Goal: Task Accomplishment & Management: Use online tool/utility

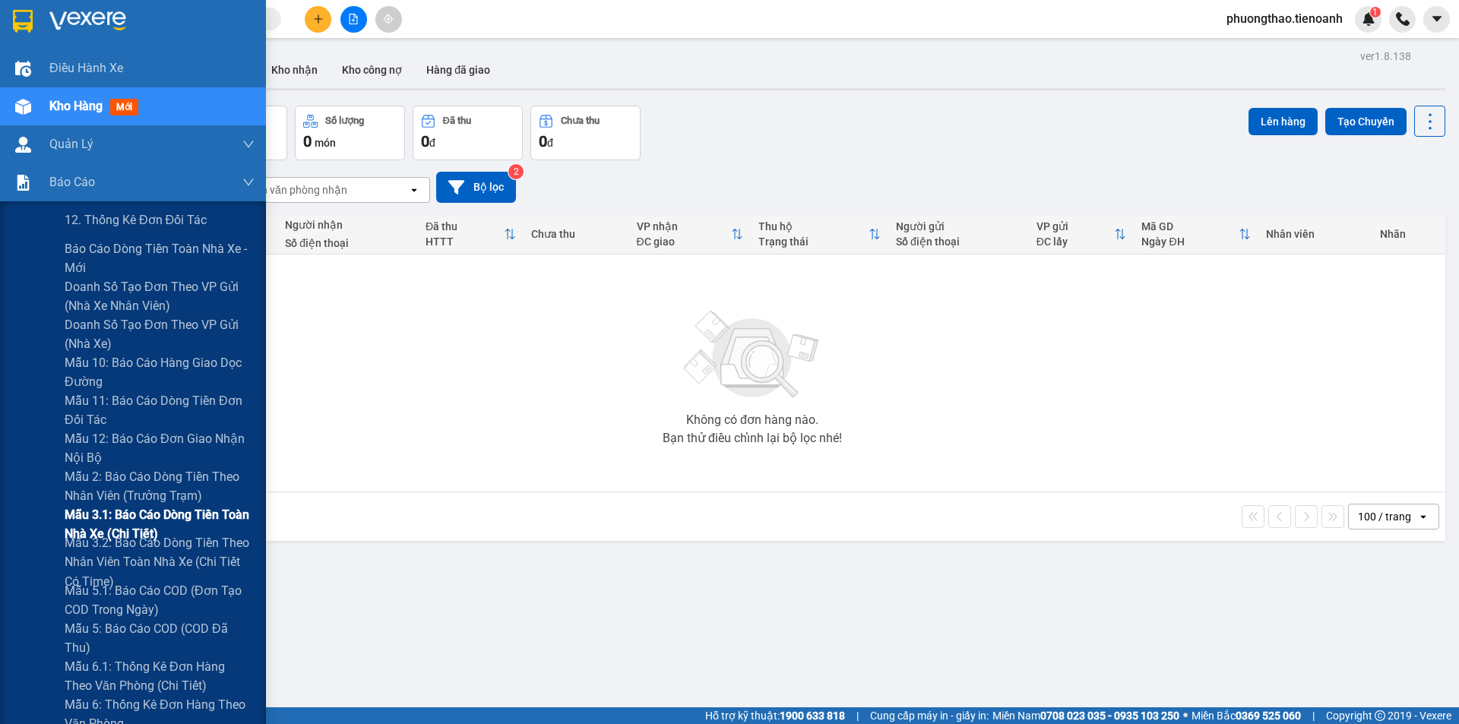
click at [104, 521] on span "Mẫu 3.1: Báo cáo dòng tiền toàn nhà xe (Chi Tiết)" at bounding box center [160, 524] width 190 height 38
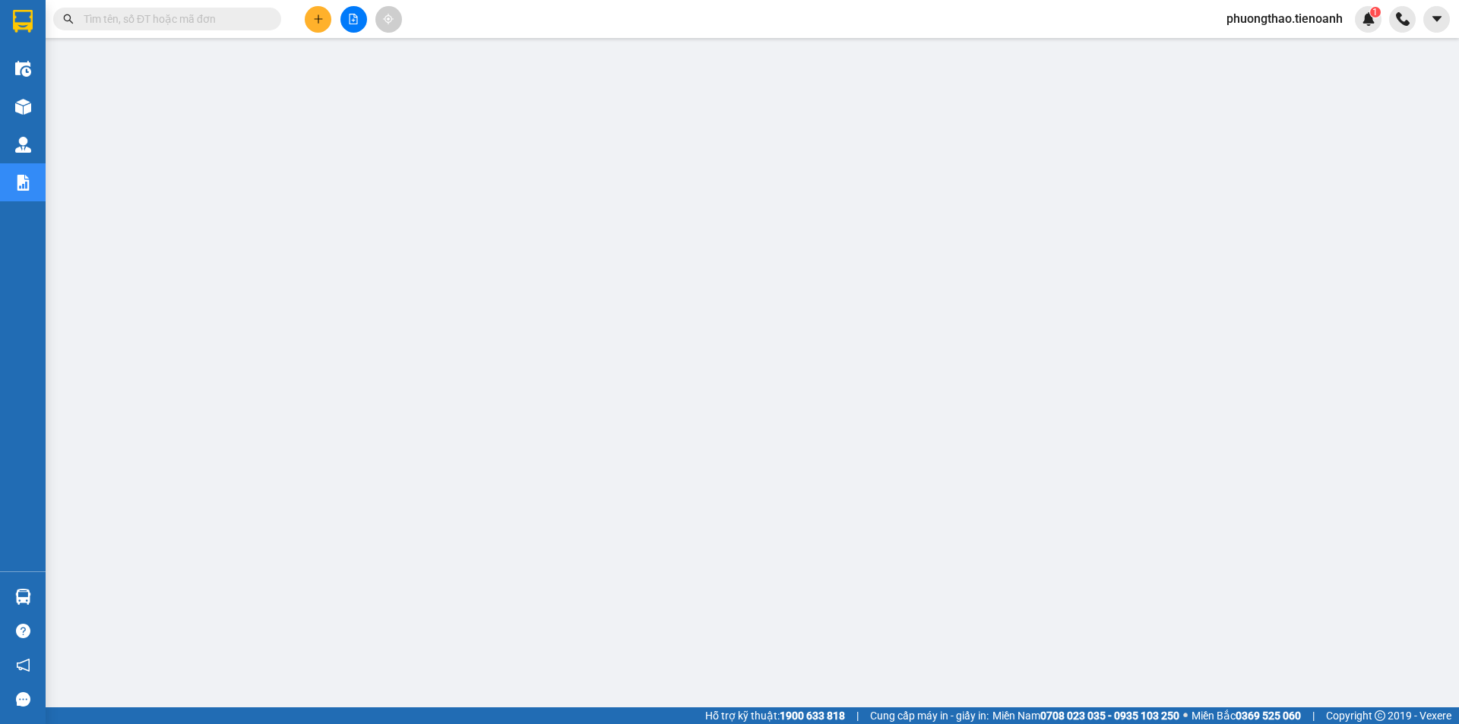
click at [201, 21] on input "text" at bounding box center [173, 19] width 179 height 17
paste input "C7F2EW"
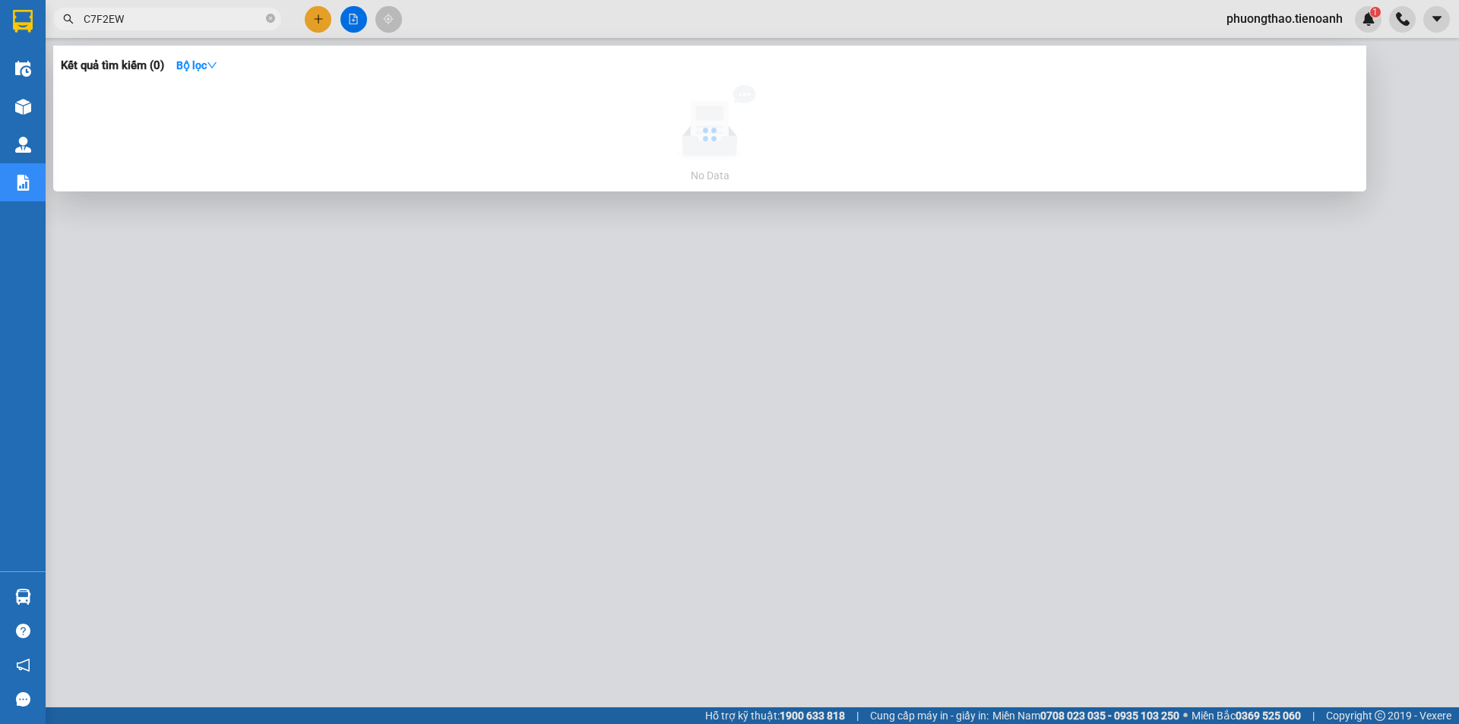
type input "C7F2EW"
click at [497, 531] on div at bounding box center [729, 362] width 1459 height 724
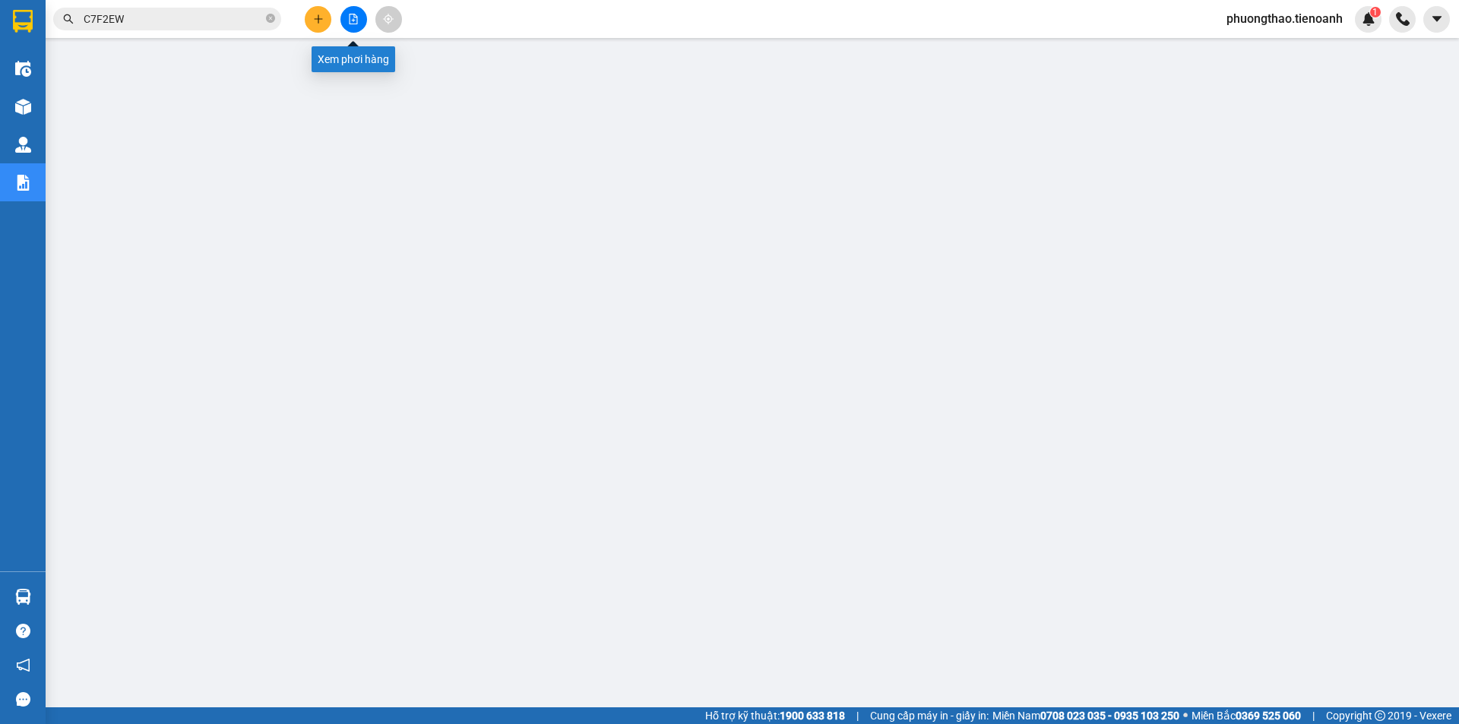
click at [348, 21] on icon "file-add" at bounding box center [353, 19] width 11 height 11
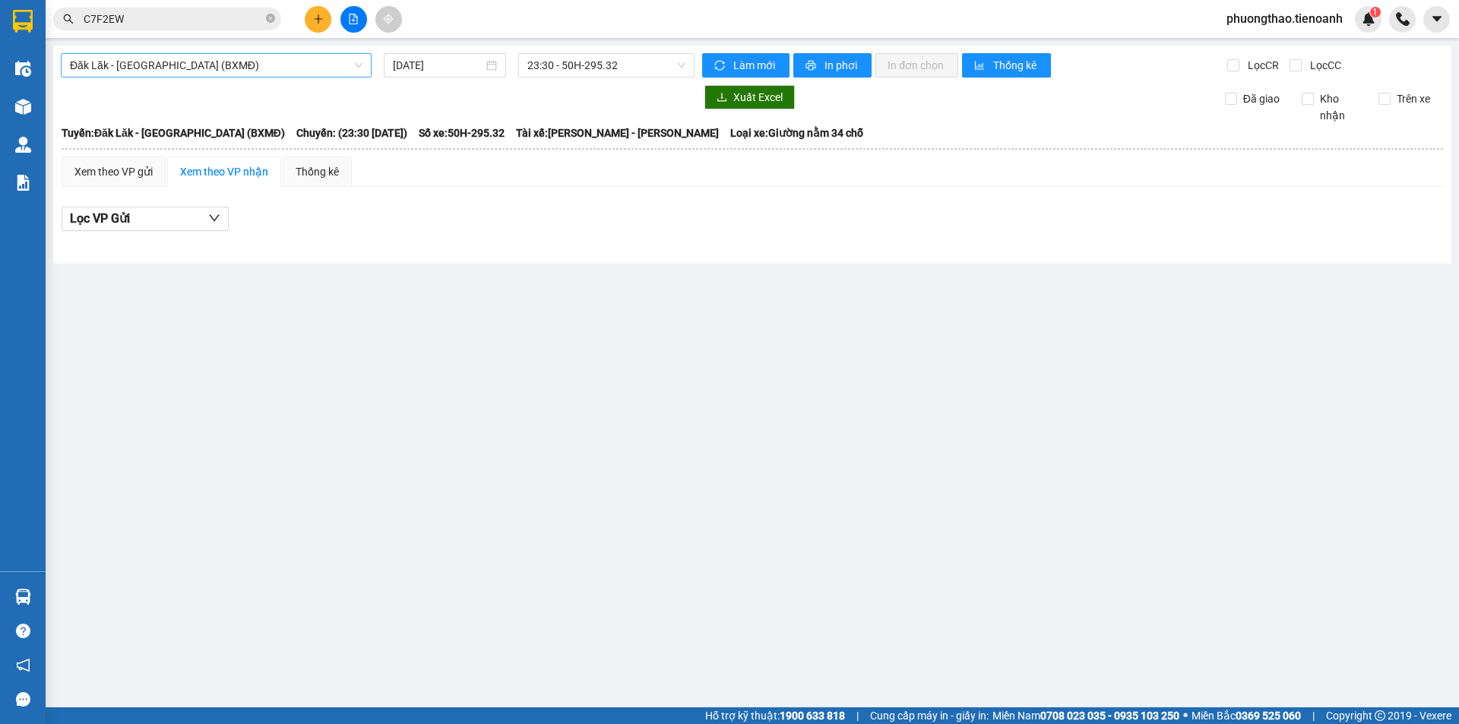
click at [159, 67] on span "Đăk Lăk - [GEOGRAPHIC_DATA] (BXMĐ)" at bounding box center [216, 65] width 293 height 23
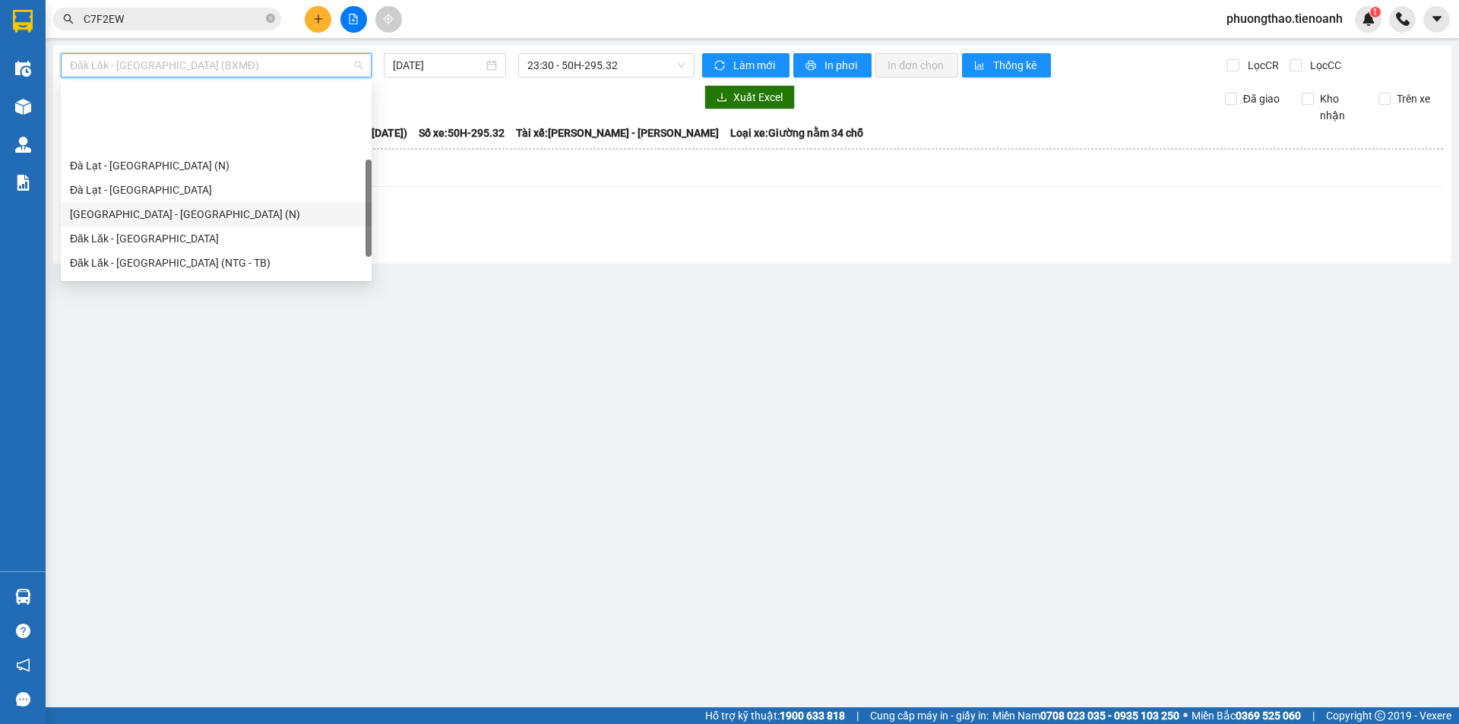
scroll to position [152, 0]
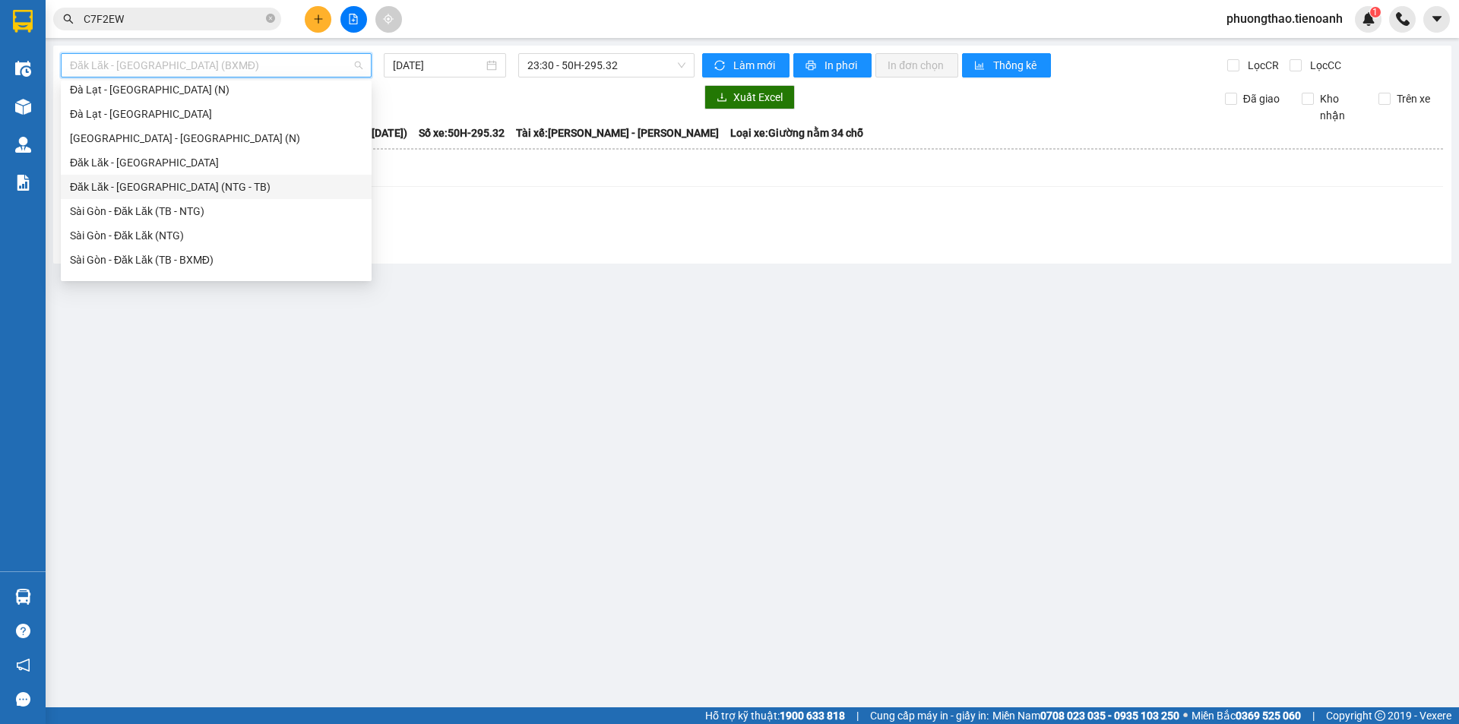
click at [170, 185] on div "Đăk Lăk - [GEOGRAPHIC_DATA] (NTG - TB)" at bounding box center [216, 187] width 293 height 17
type input "[DATE]"
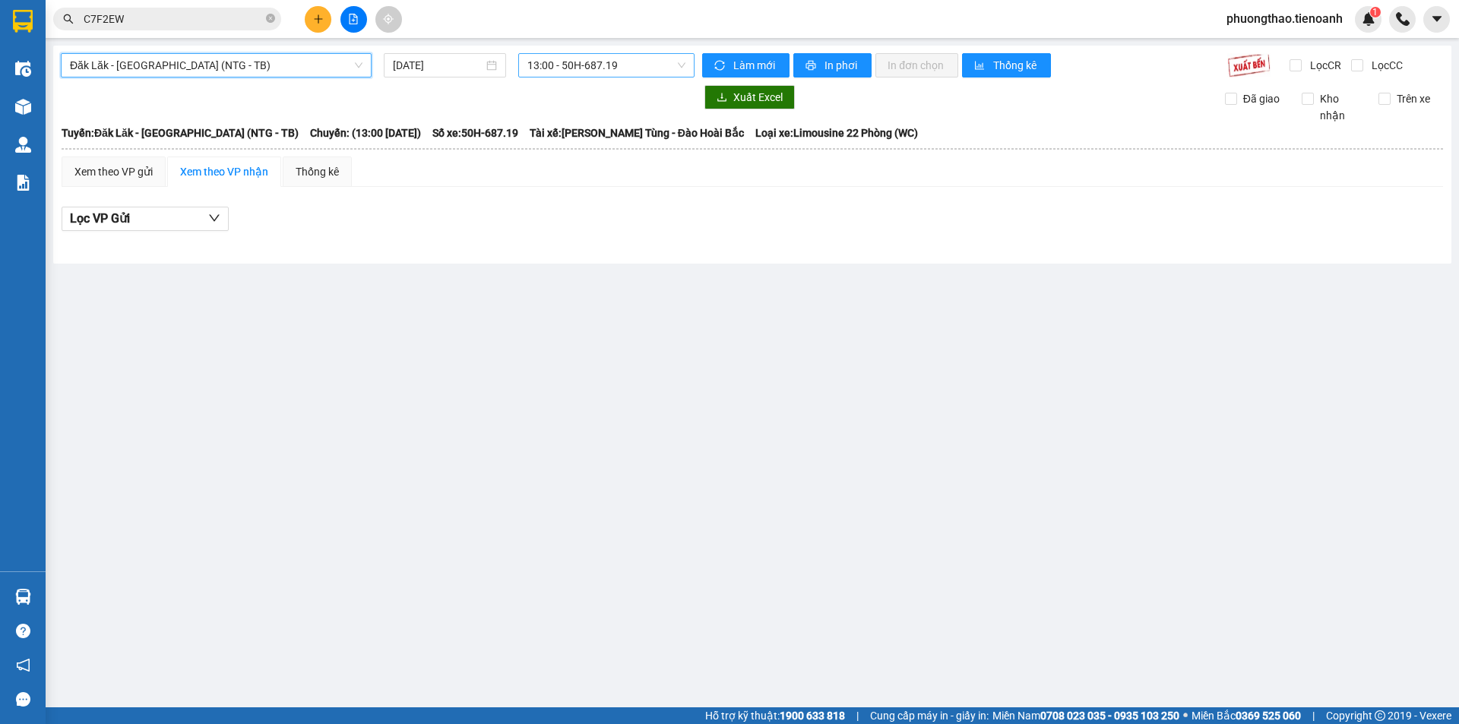
click at [604, 65] on span "13:00 - 50H-687.19" at bounding box center [606, 65] width 158 height 23
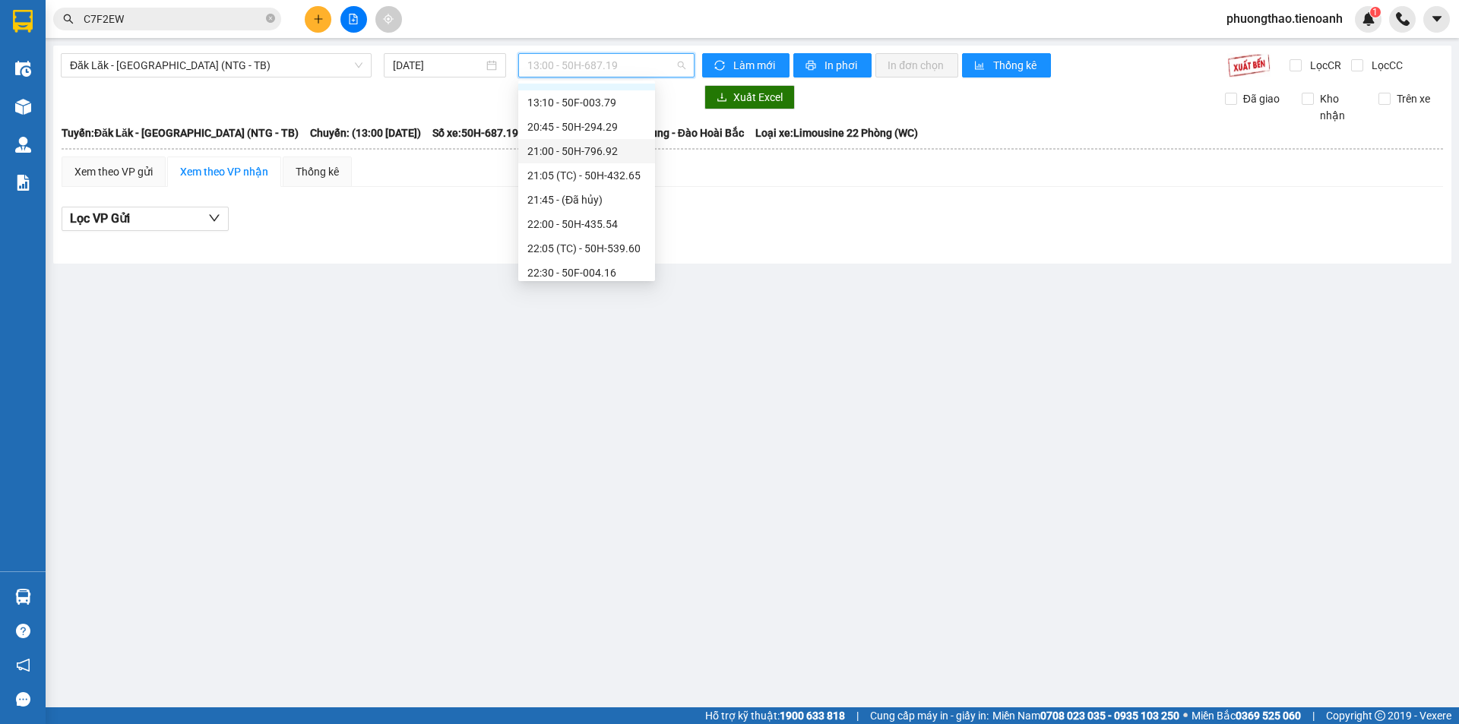
scroll to position [73, 0]
click at [619, 217] on div "22:05 (TC) - 50H-539.60" at bounding box center [586, 217] width 119 height 17
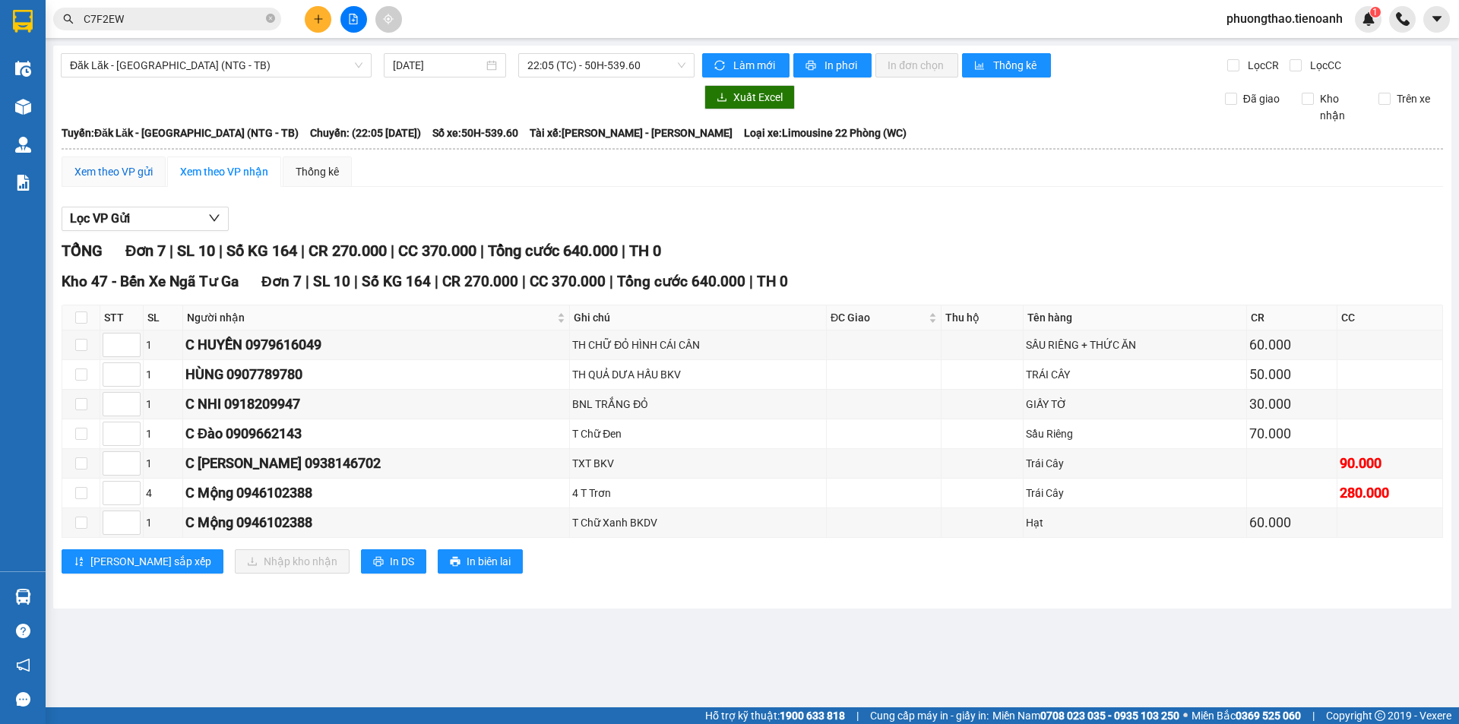
click at [135, 173] on div "Xem theo VP gửi" at bounding box center [113, 171] width 78 height 17
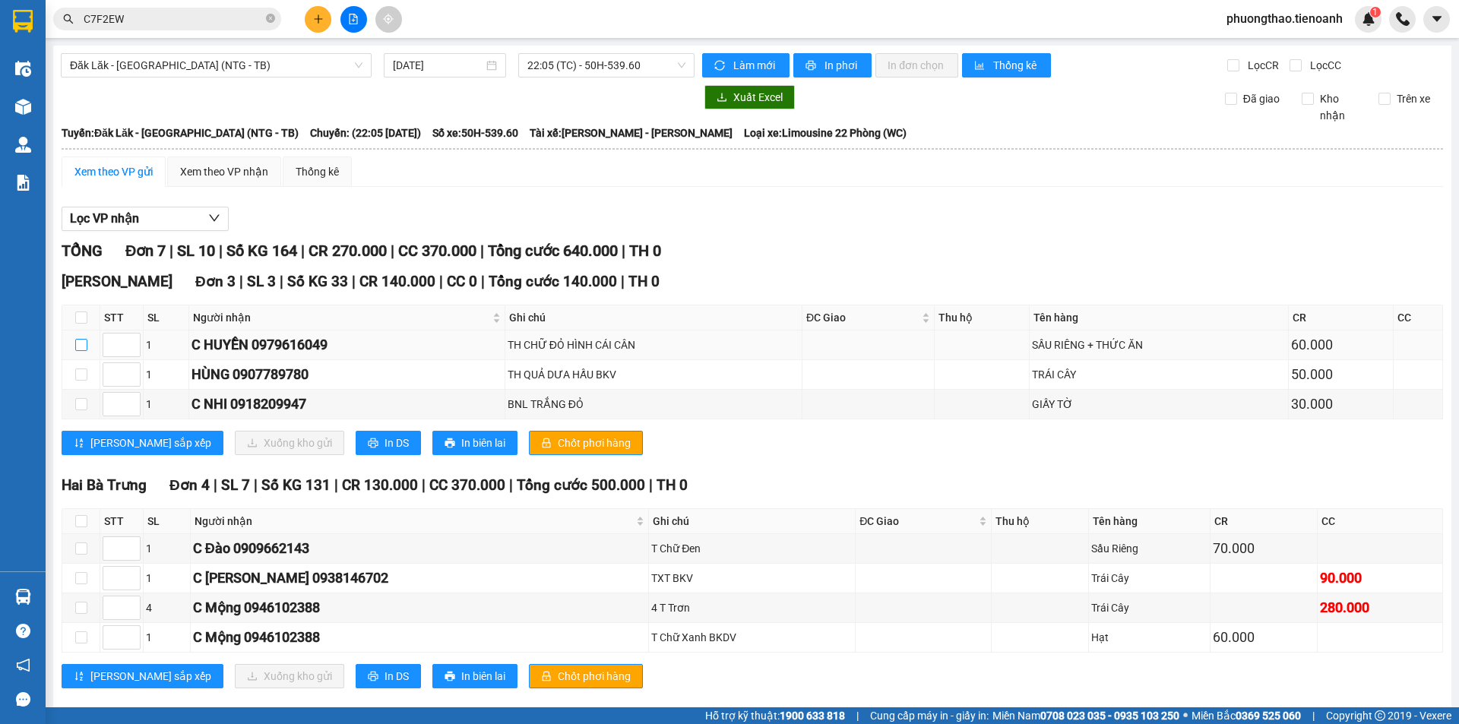
click at [81, 343] on input "checkbox" at bounding box center [81, 345] width 12 height 12
checkbox input "true"
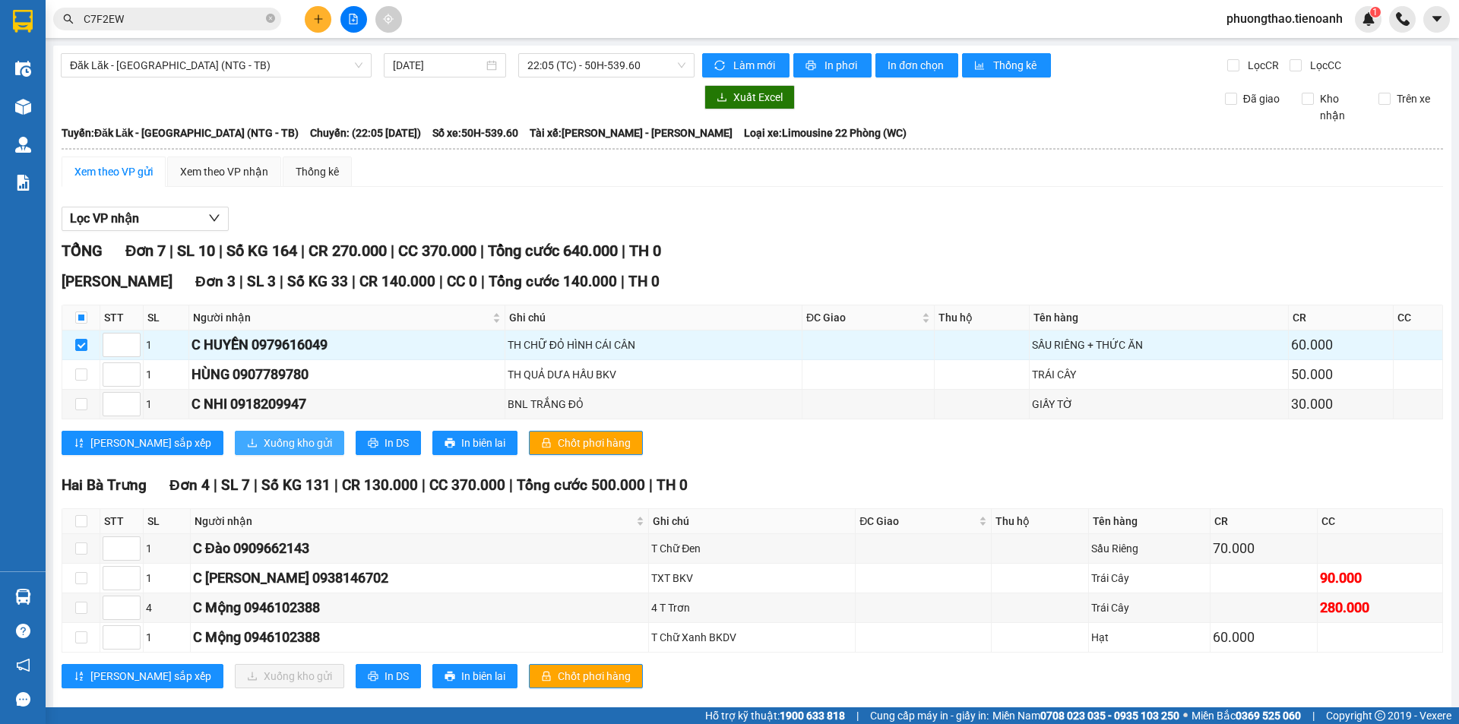
click at [264, 448] on span "Xuống kho gửi" at bounding box center [298, 443] width 68 height 17
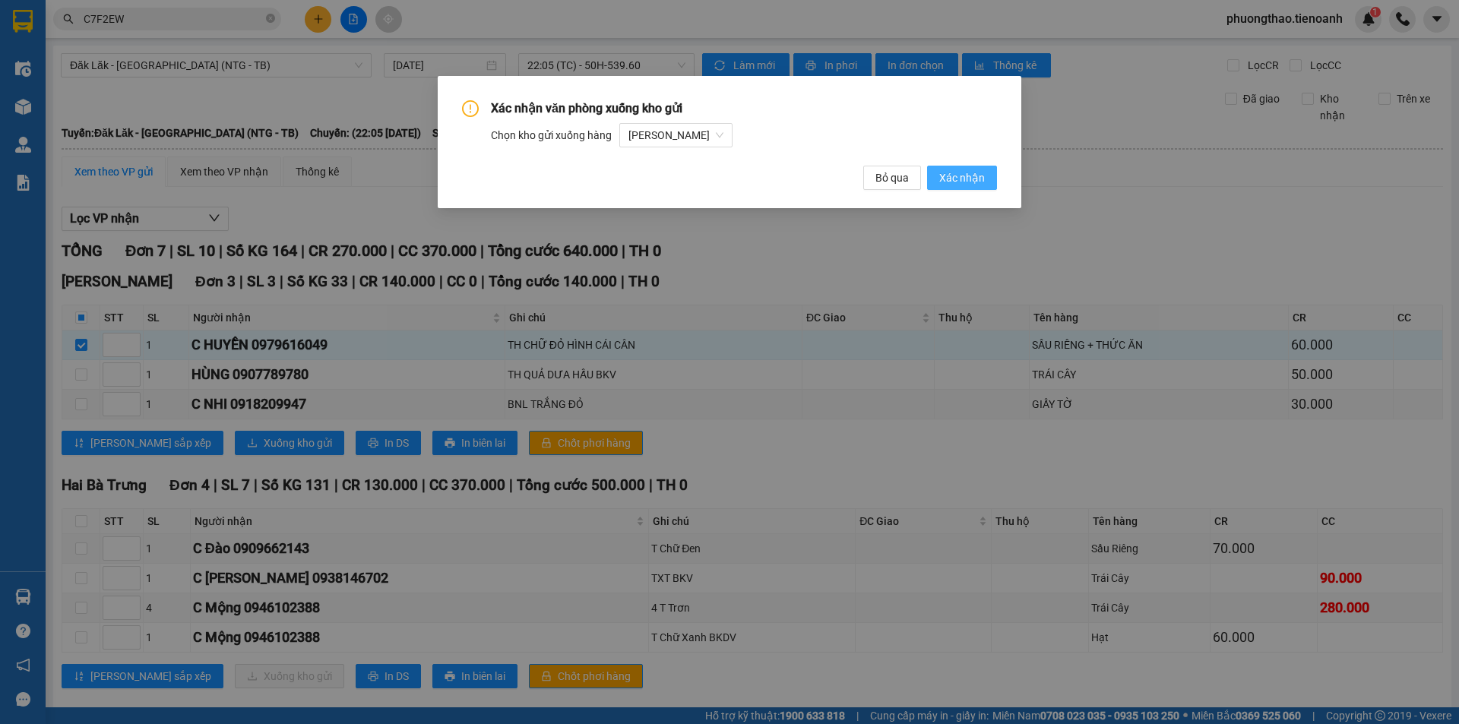
click at [971, 176] on span "Xác nhận" at bounding box center [962, 177] width 46 height 17
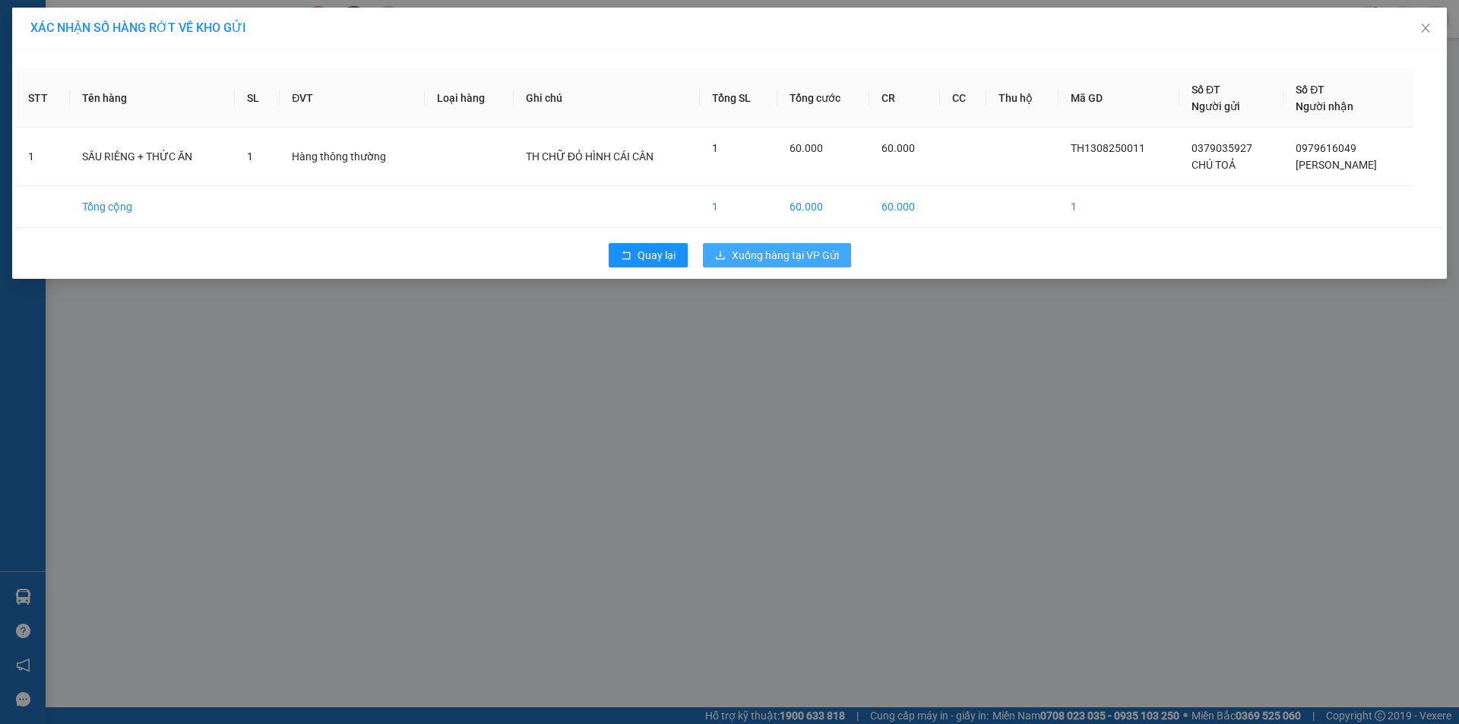
click at [747, 249] on span "Xuống hàng tại VP Gửi" at bounding box center [785, 255] width 107 height 17
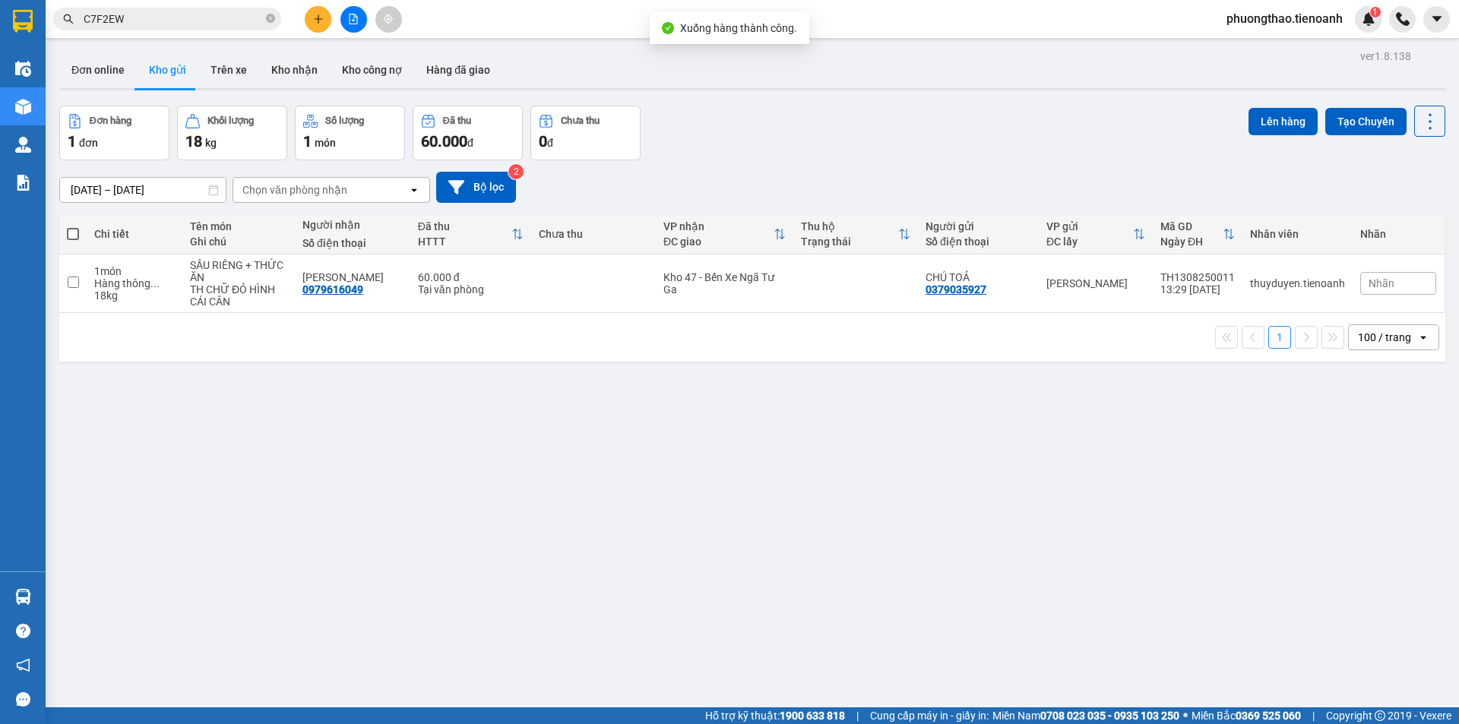
click at [78, 236] on span at bounding box center [73, 234] width 12 height 12
click at [73, 226] on input "checkbox" at bounding box center [73, 226] width 0 height 0
checkbox input "true"
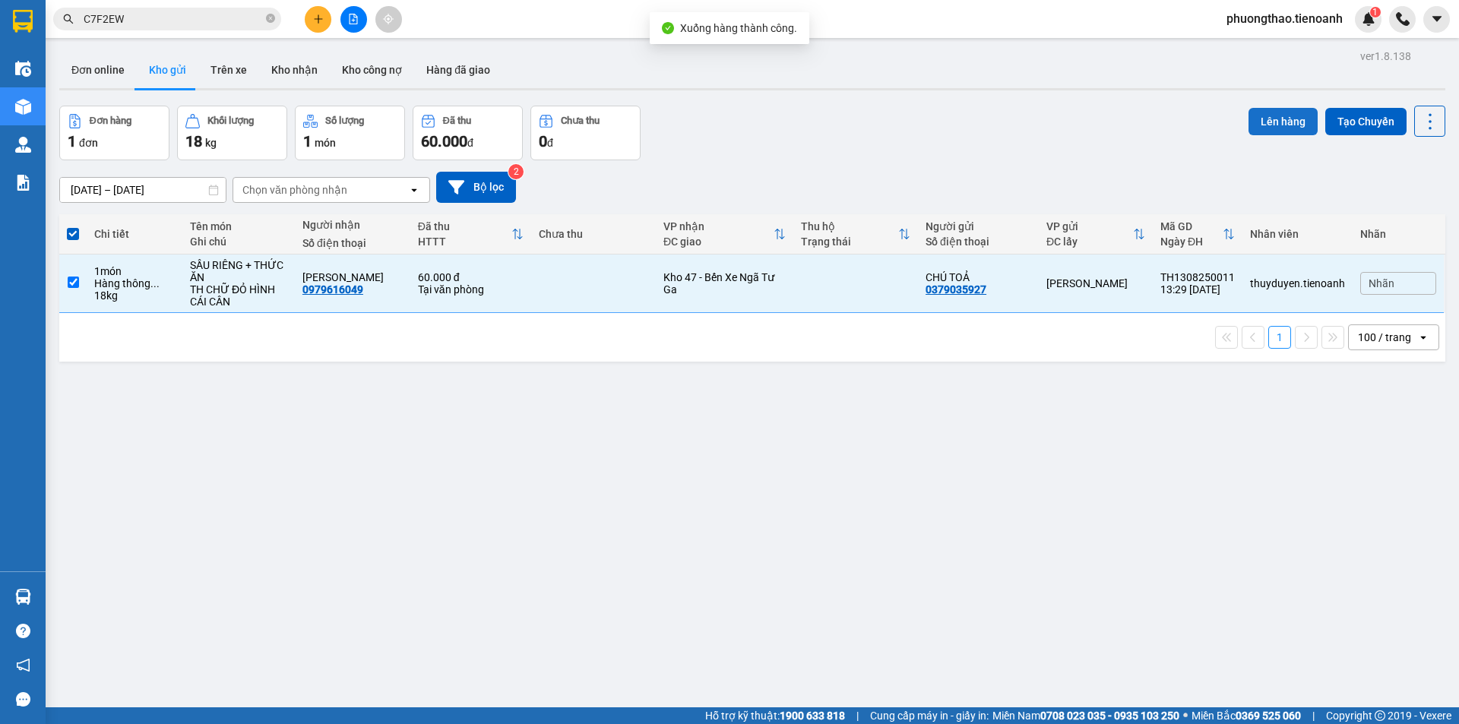
click at [1278, 125] on button "Lên hàng" at bounding box center [1283, 121] width 69 height 27
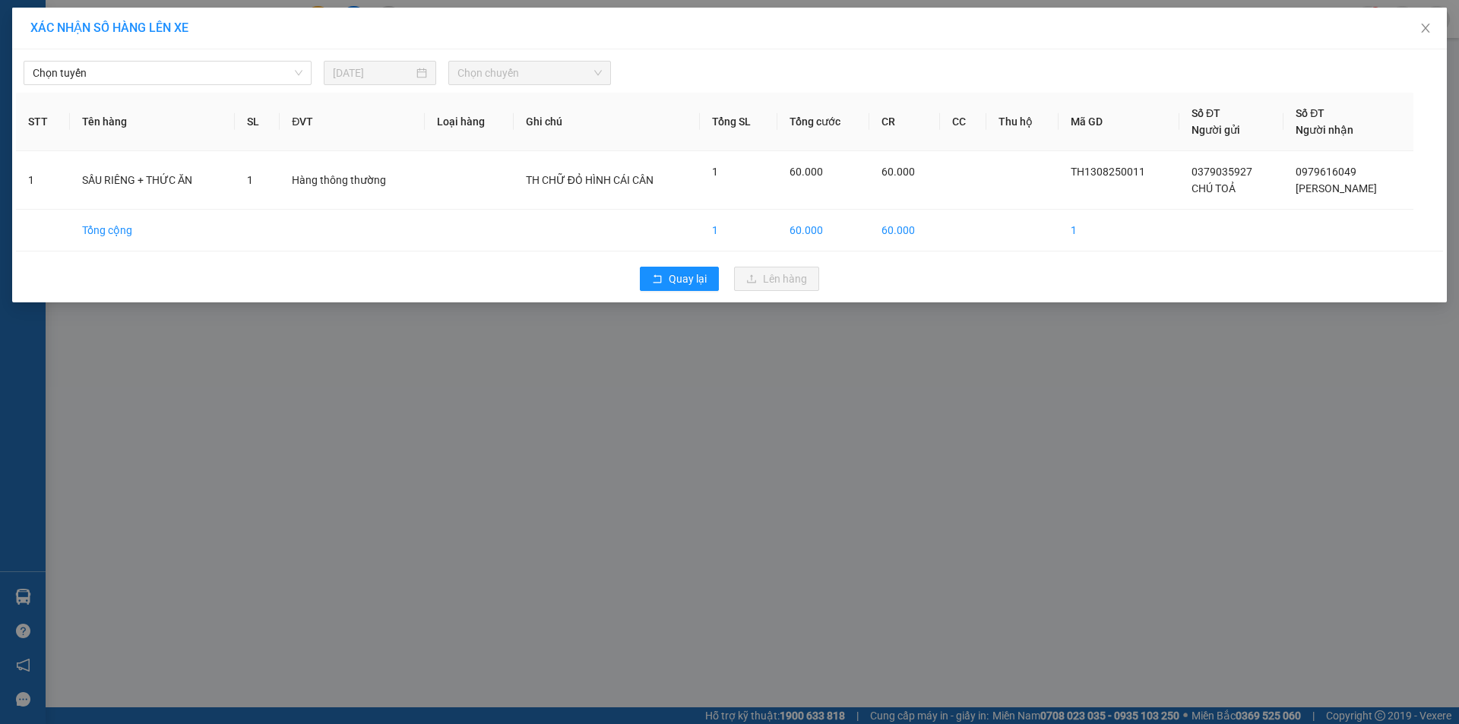
click at [541, 451] on div "XÁC NHẬN SỐ HÀNG LÊN XE Chọn tuyến [DATE] Chọn chuyến STT Tên hàng SL ĐVT Loại …" at bounding box center [729, 362] width 1459 height 724
